Goal: Transaction & Acquisition: Purchase product/service

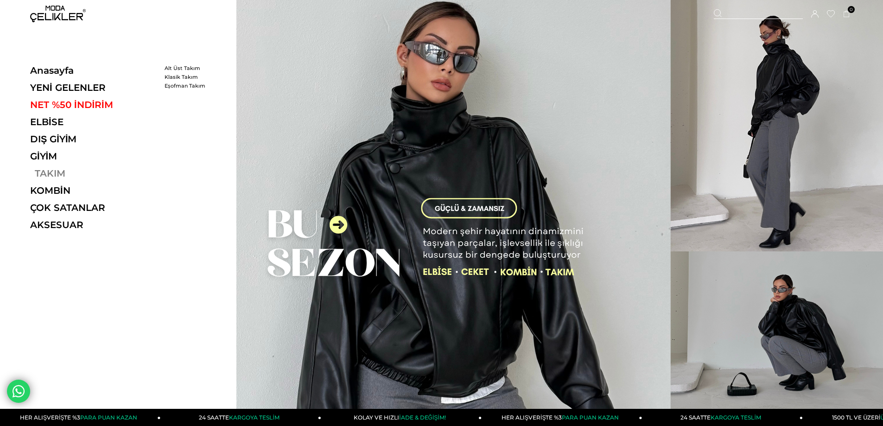
click at [38, 173] on link "TAKIM" at bounding box center [93, 173] width 127 height 11
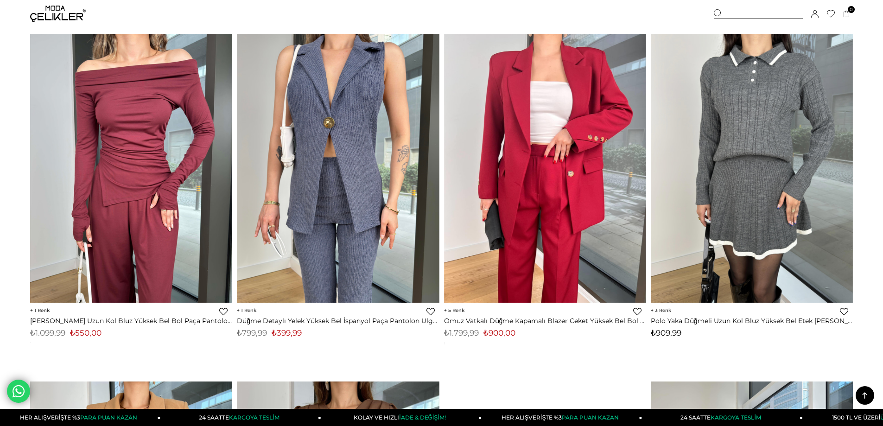
scroll to position [6305, 0]
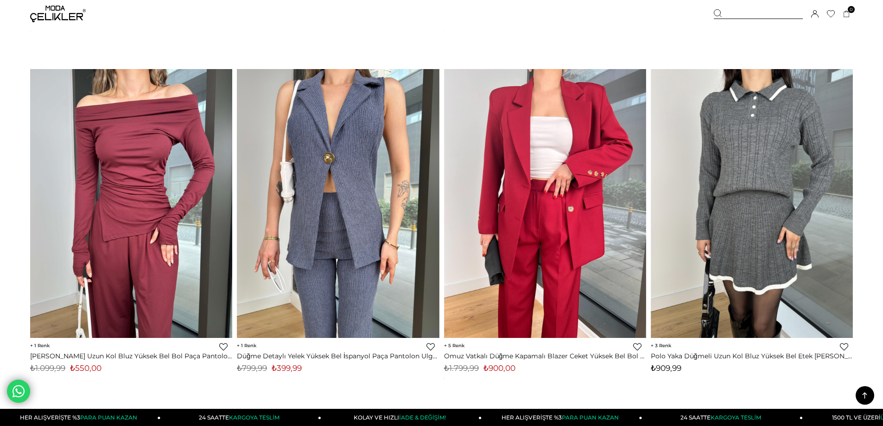
click at [738, 14] on div at bounding box center [758, 14] width 89 height 10
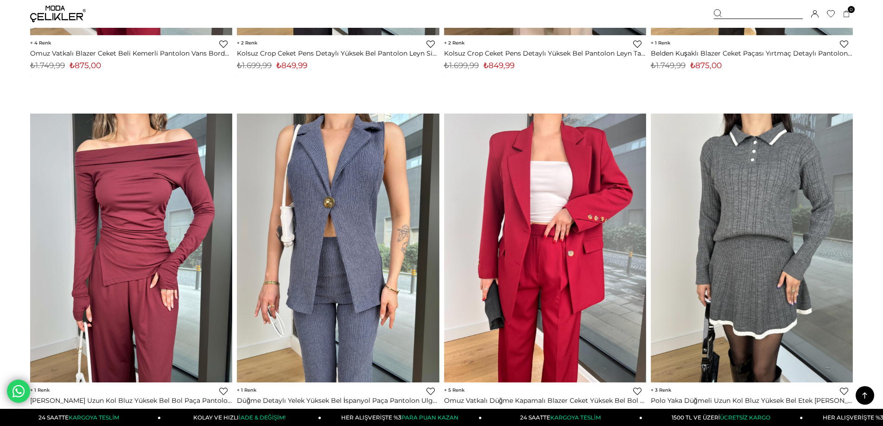
scroll to position [5936, 0]
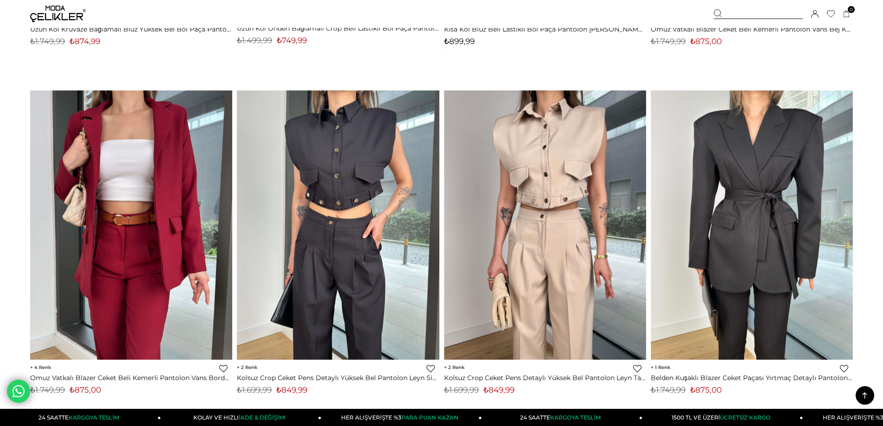
click at [755, 15] on div at bounding box center [758, 14] width 89 height 10
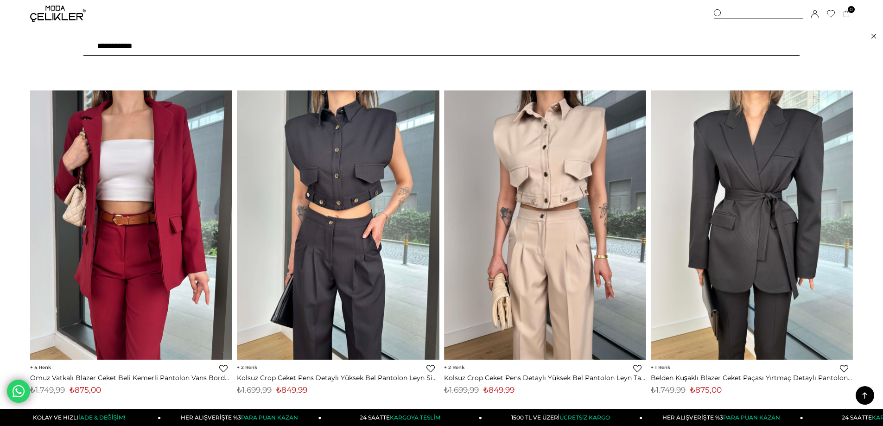
type input "**********"
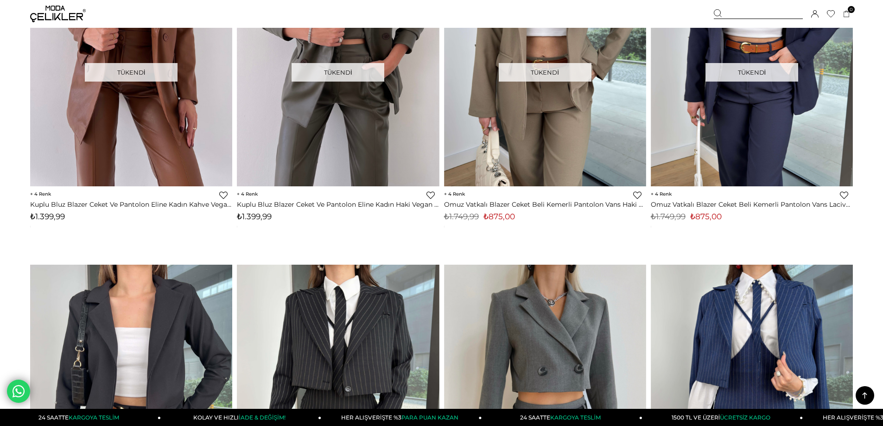
scroll to position [3233, 0]
